Goal: Check status

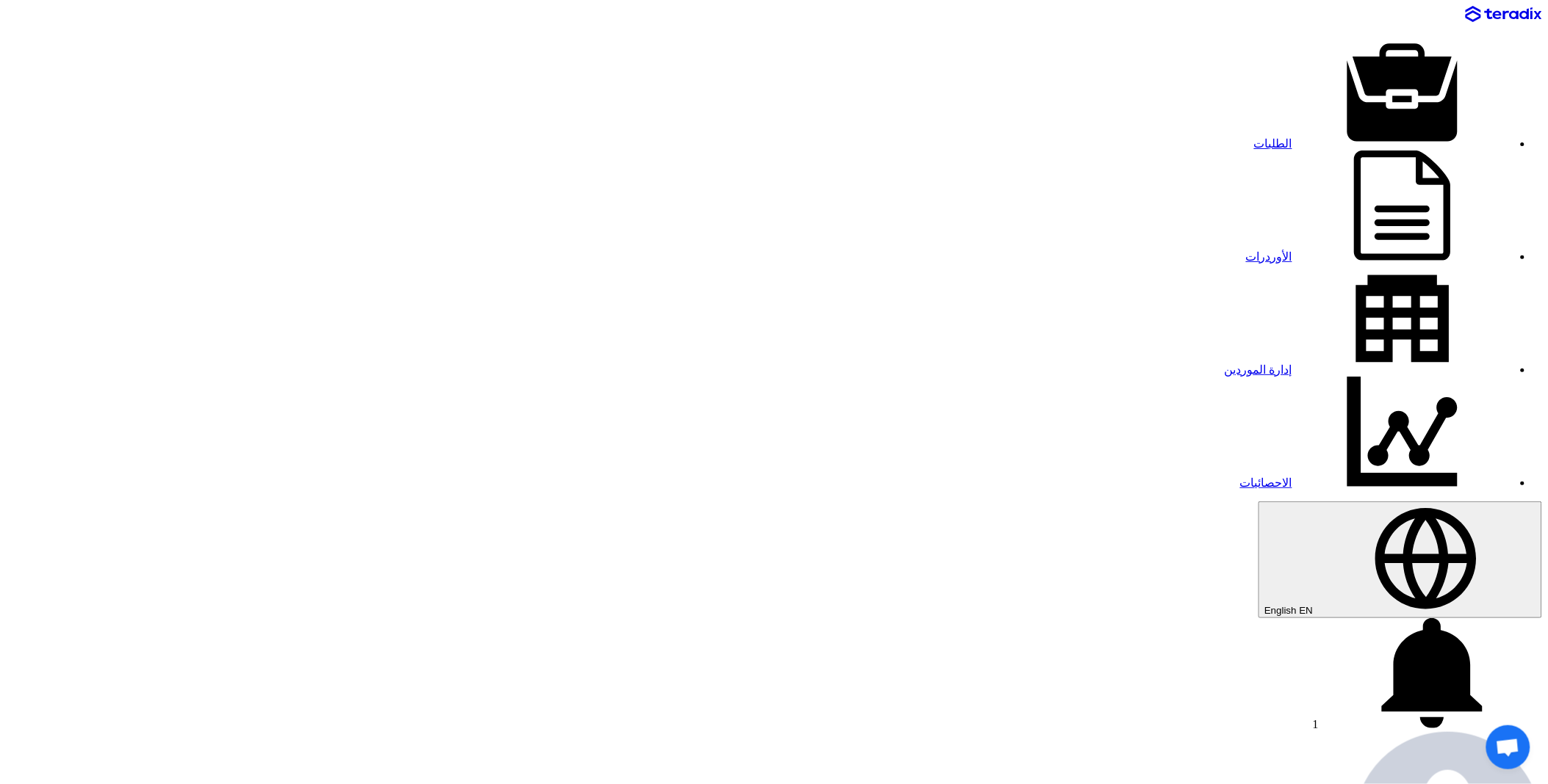
click at [873, 137] on link "الطلبات" at bounding box center [1383, 143] width 259 height 12
paste input "8100016293"
type input "8100016293"
